Goal: Task Accomplishment & Management: Use online tool/utility

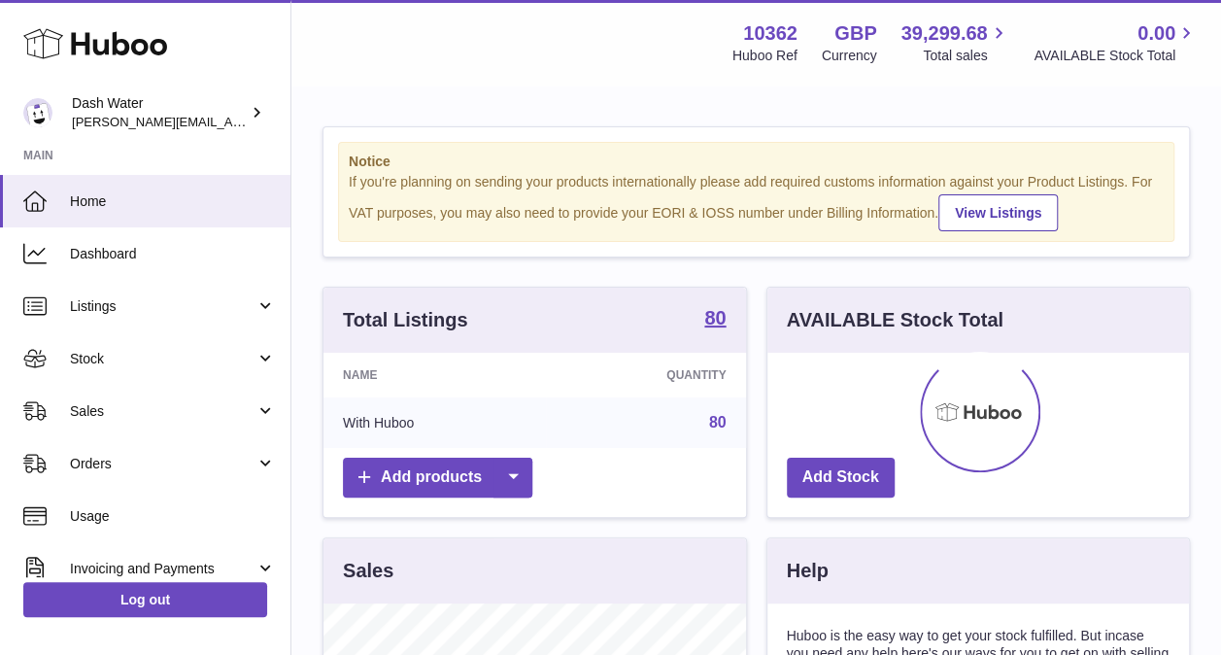
scroll to position [303, 422]
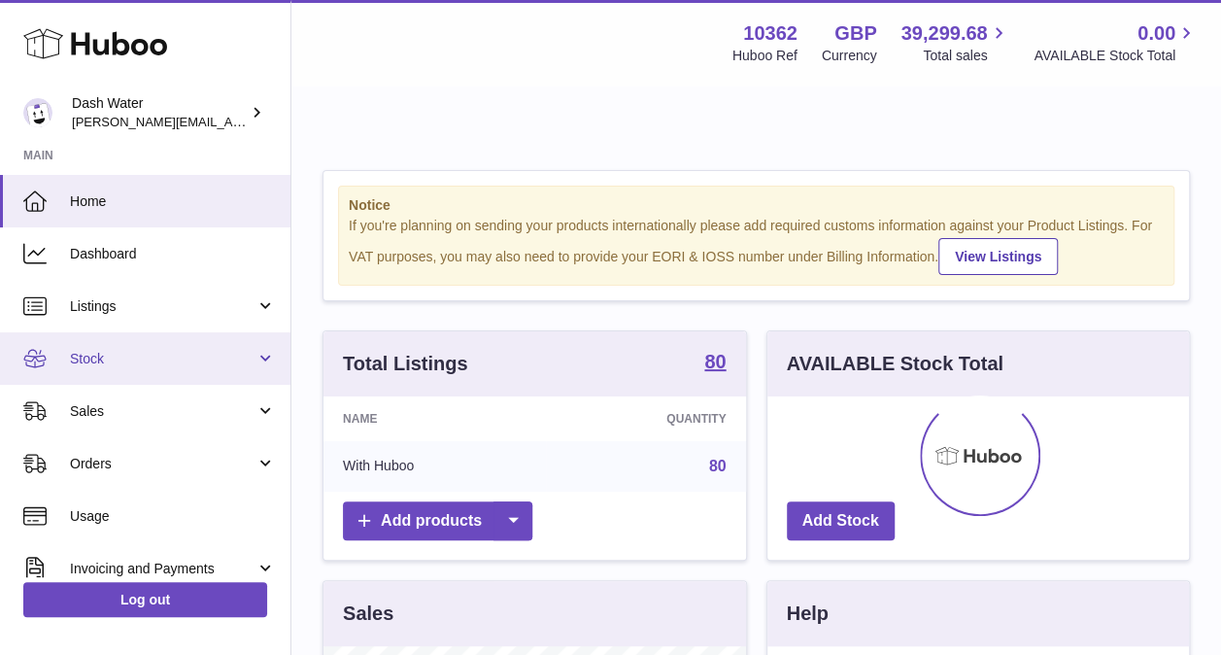
click at [216, 353] on span "Stock" at bounding box center [163, 359] width 186 height 18
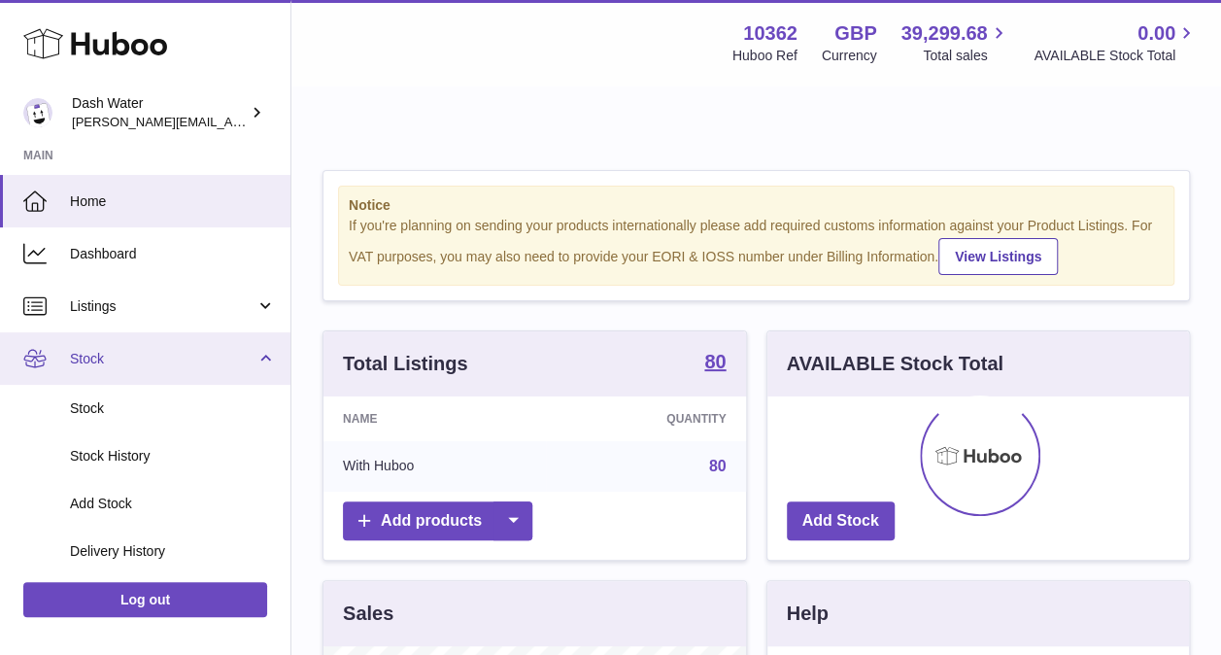
click at [234, 364] on span "Stock" at bounding box center [163, 359] width 186 height 18
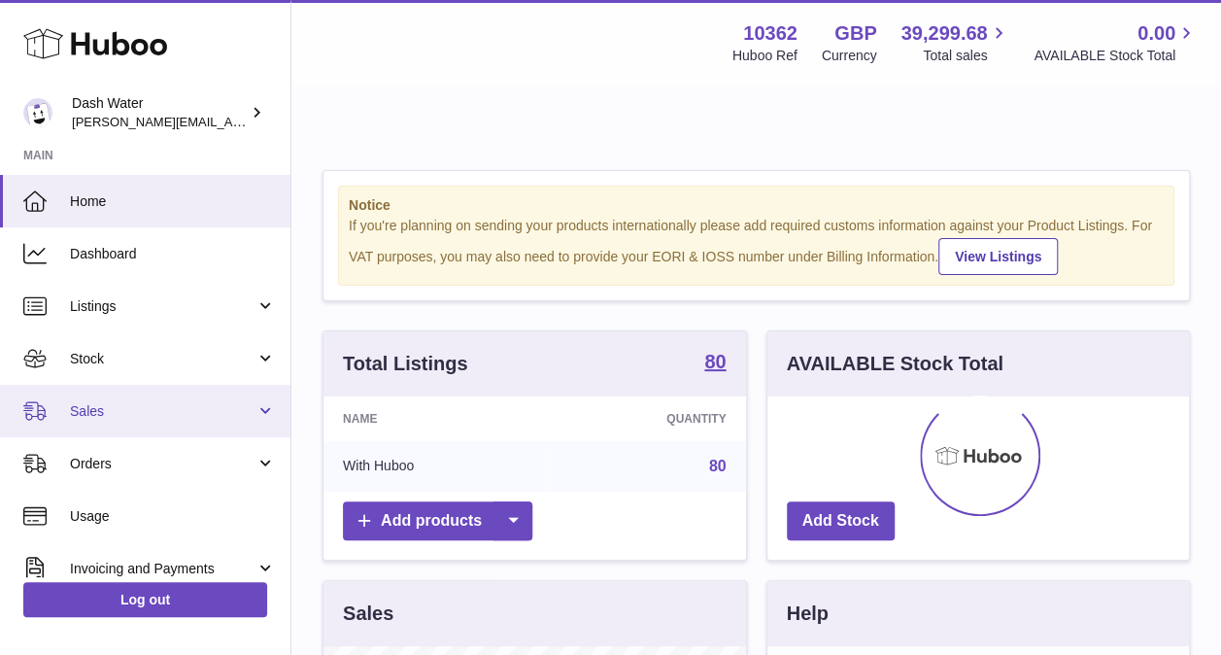
click at [214, 419] on span "Sales" at bounding box center [163, 411] width 186 height 18
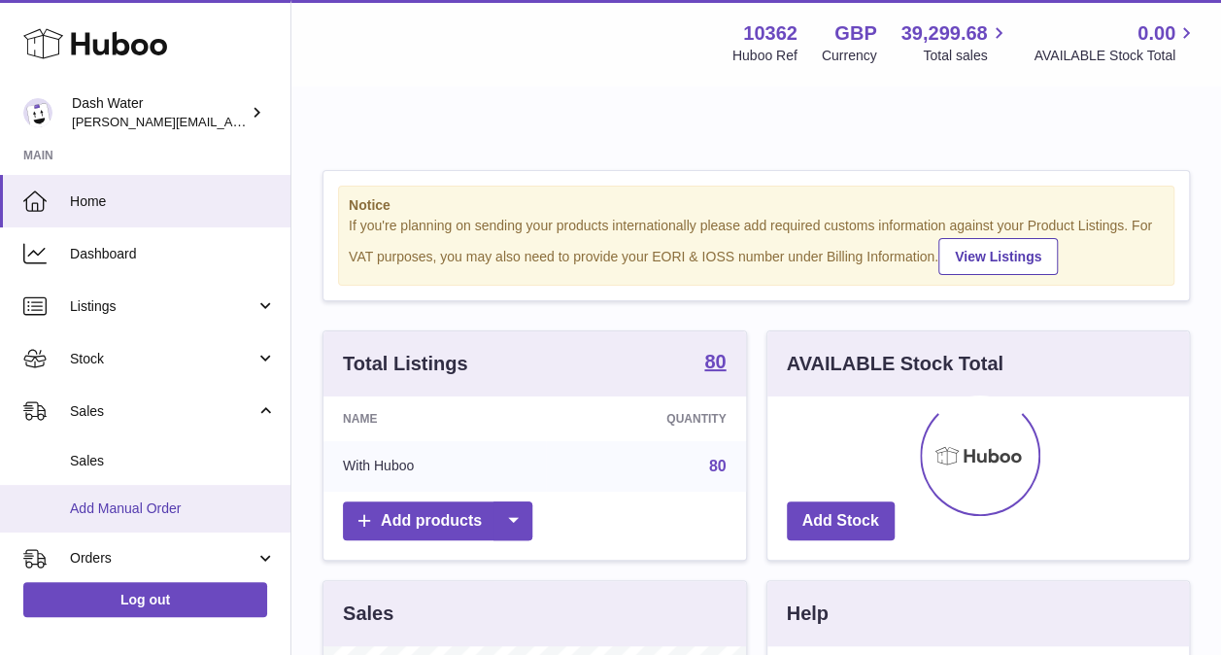
click at [118, 505] on span "Add Manual Order" at bounding box center [173, 508] width 206 height 18
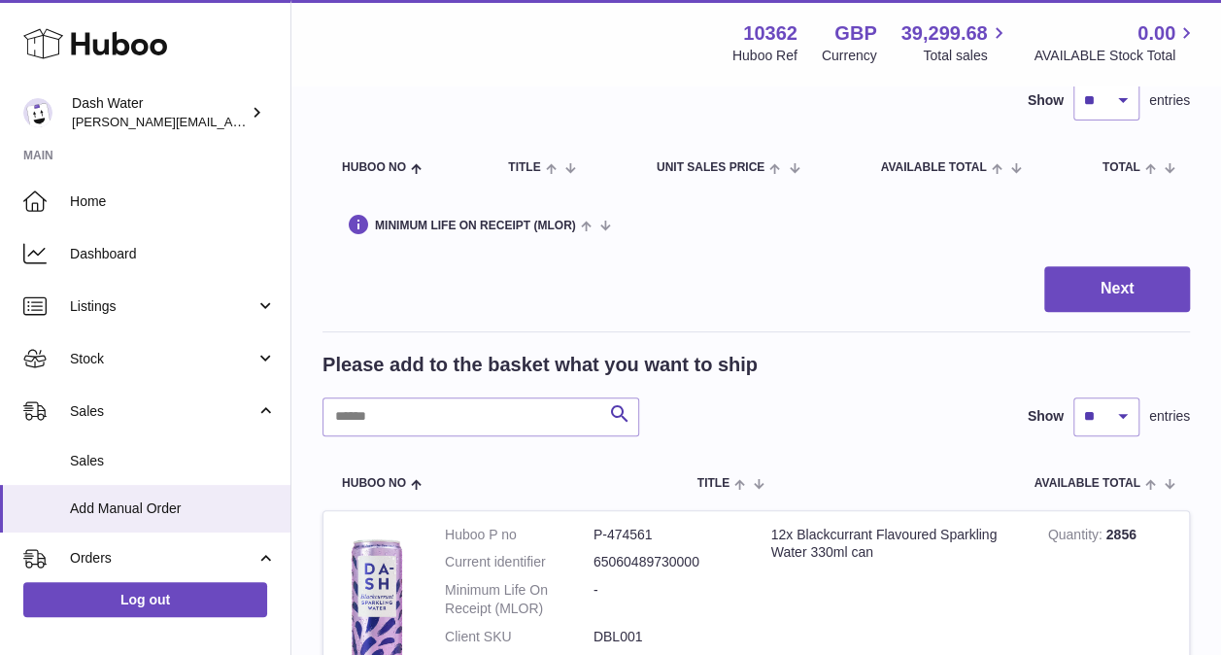
scroll to position [200, 0]
click at [405, 396] on input "text" at bounding box center [481, 415] width 317 height 39
type input "****"
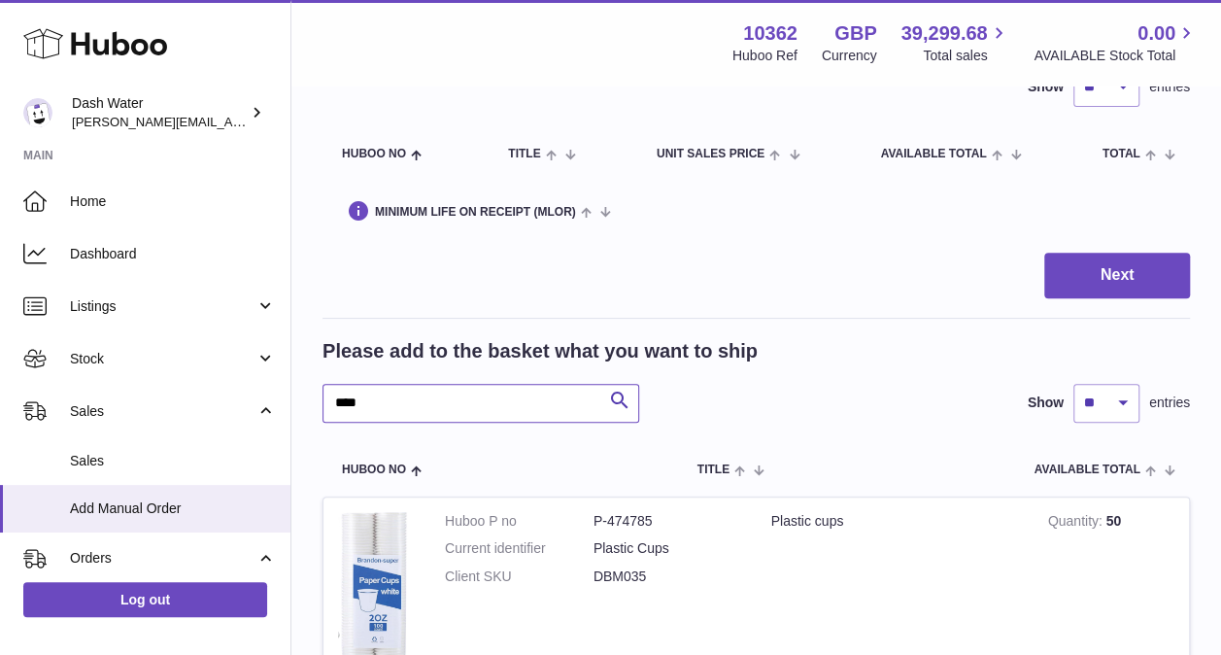
scroll to position [519, 0]
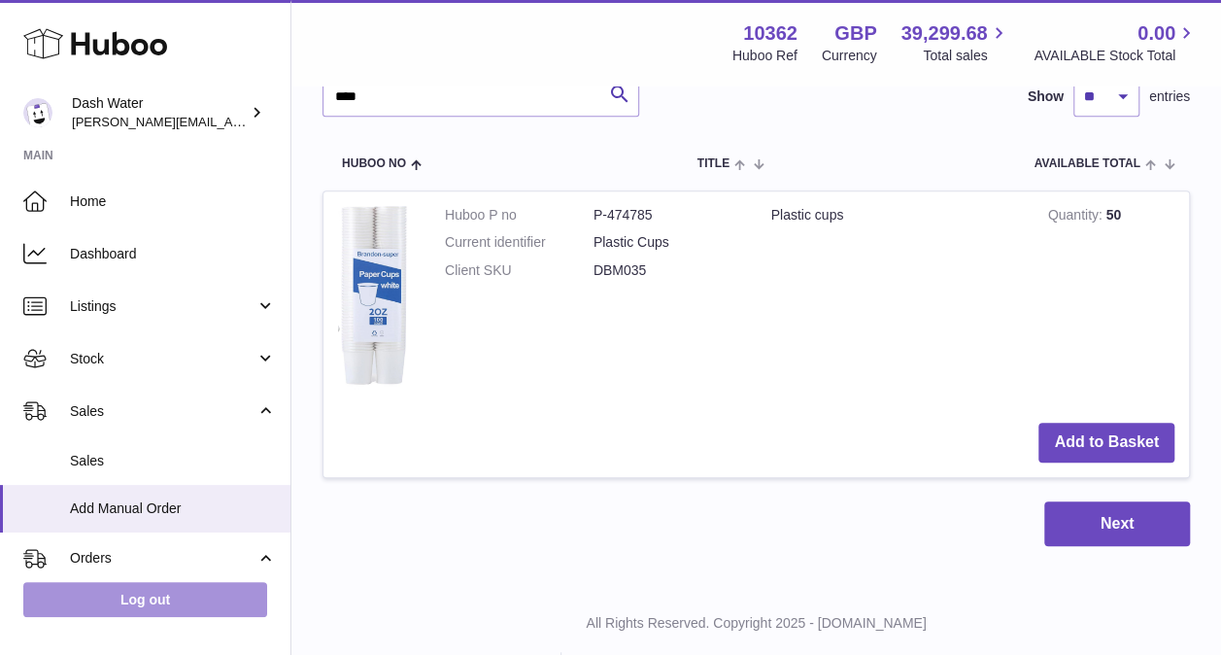
click at [117, 608] on link "Log out" at bounding box center [145, 599] width 244 height 35
